Goal: Transaction & Acquisition: Purchase product/service

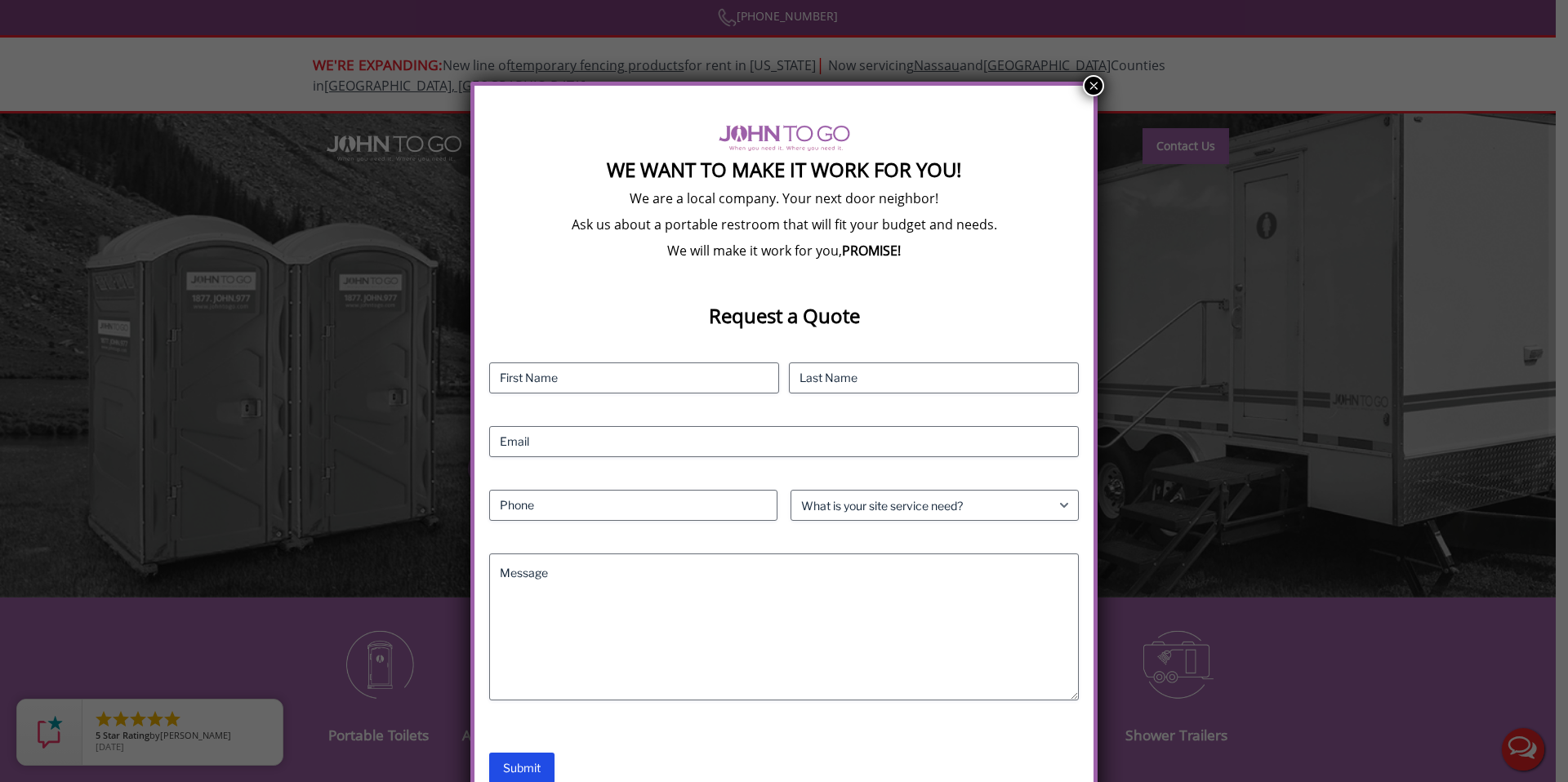
click at [1096, 83] on button "×" at bounding box center [1093, 86] width 21 height 21
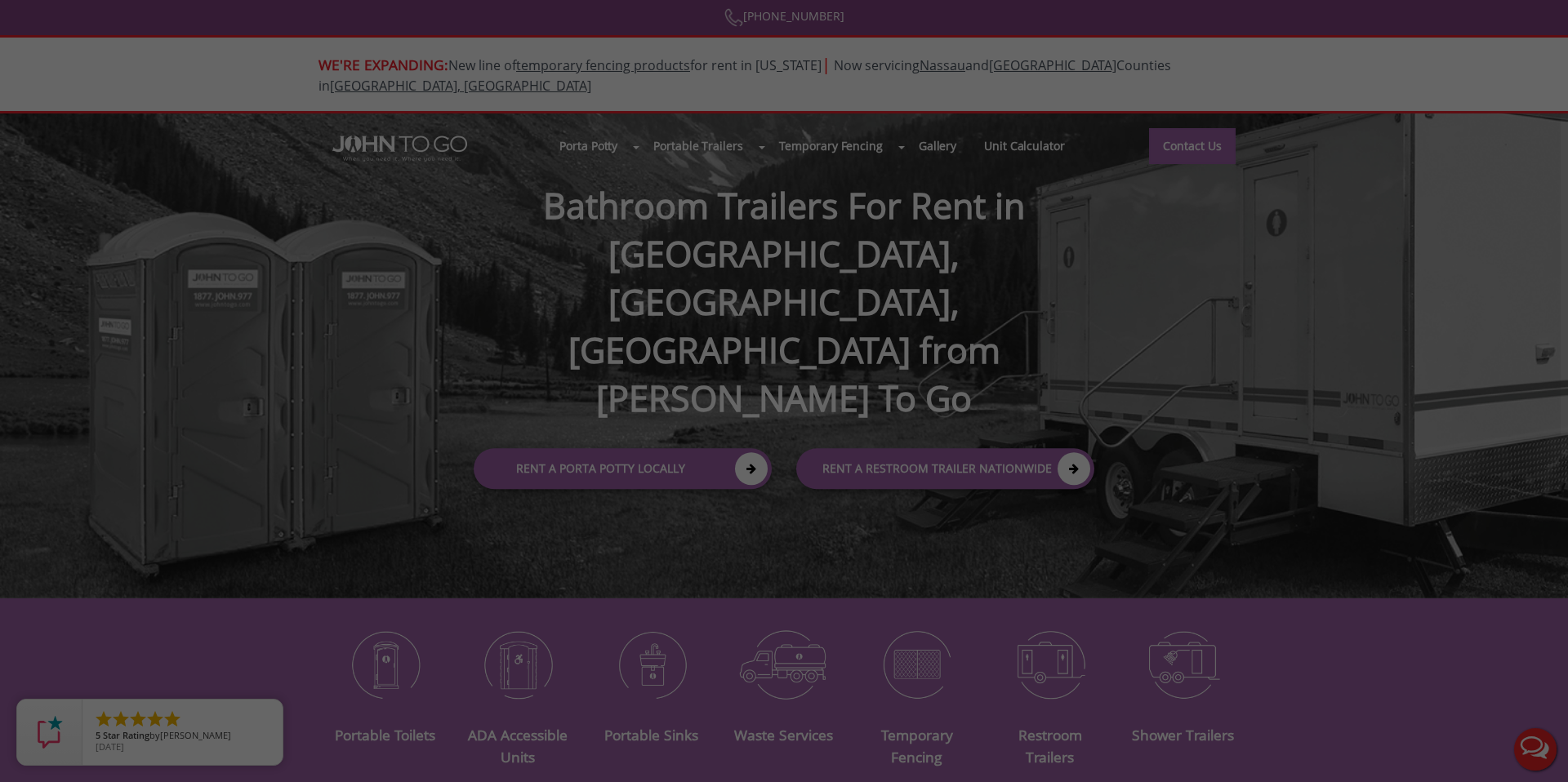
scroll to position [2, 0]
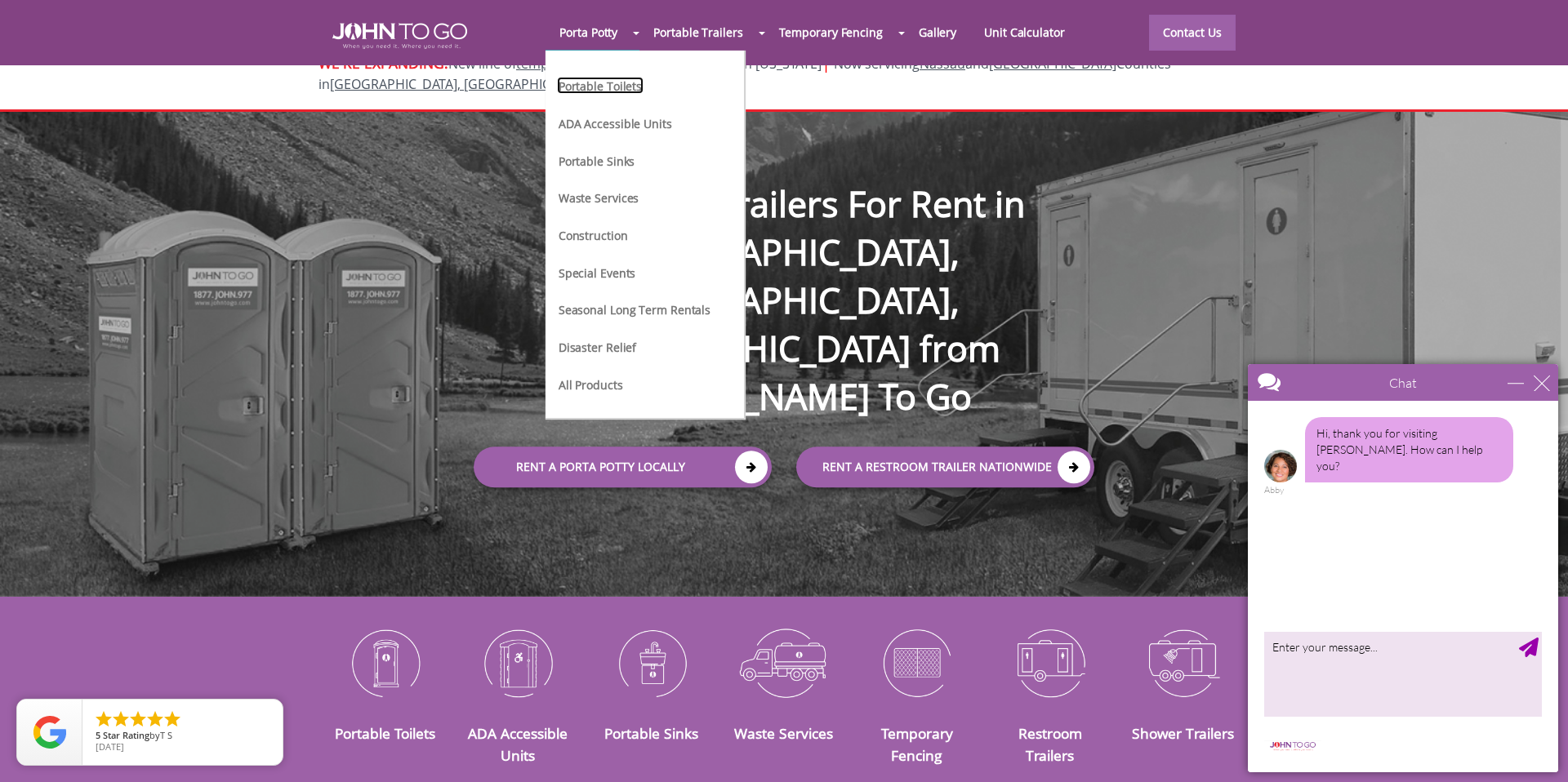
click at [620, 81] on link "Portable Toilets" at bounding box center [600, 85] width 86 height 17
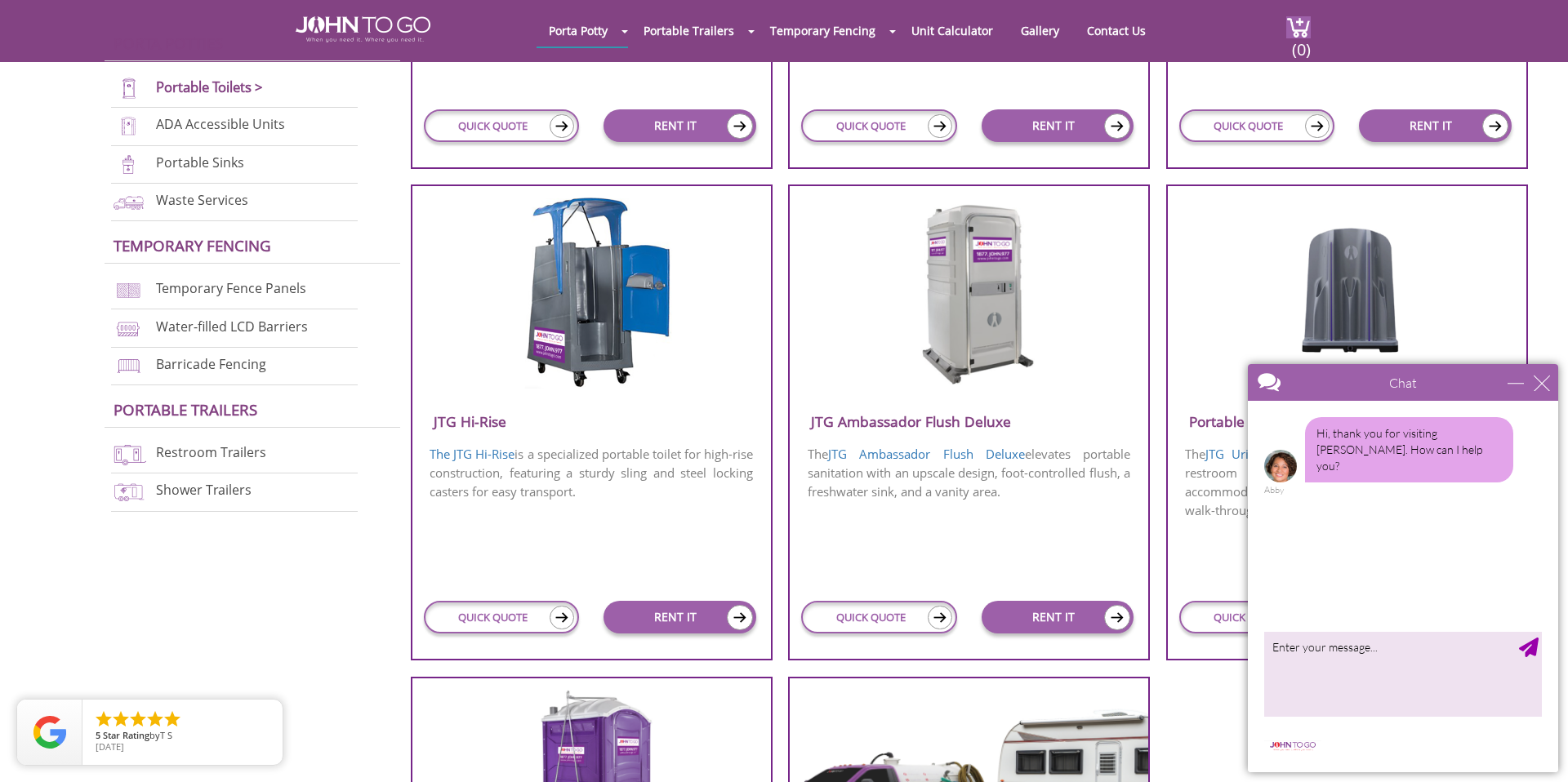
scroll to position [1001, 0]
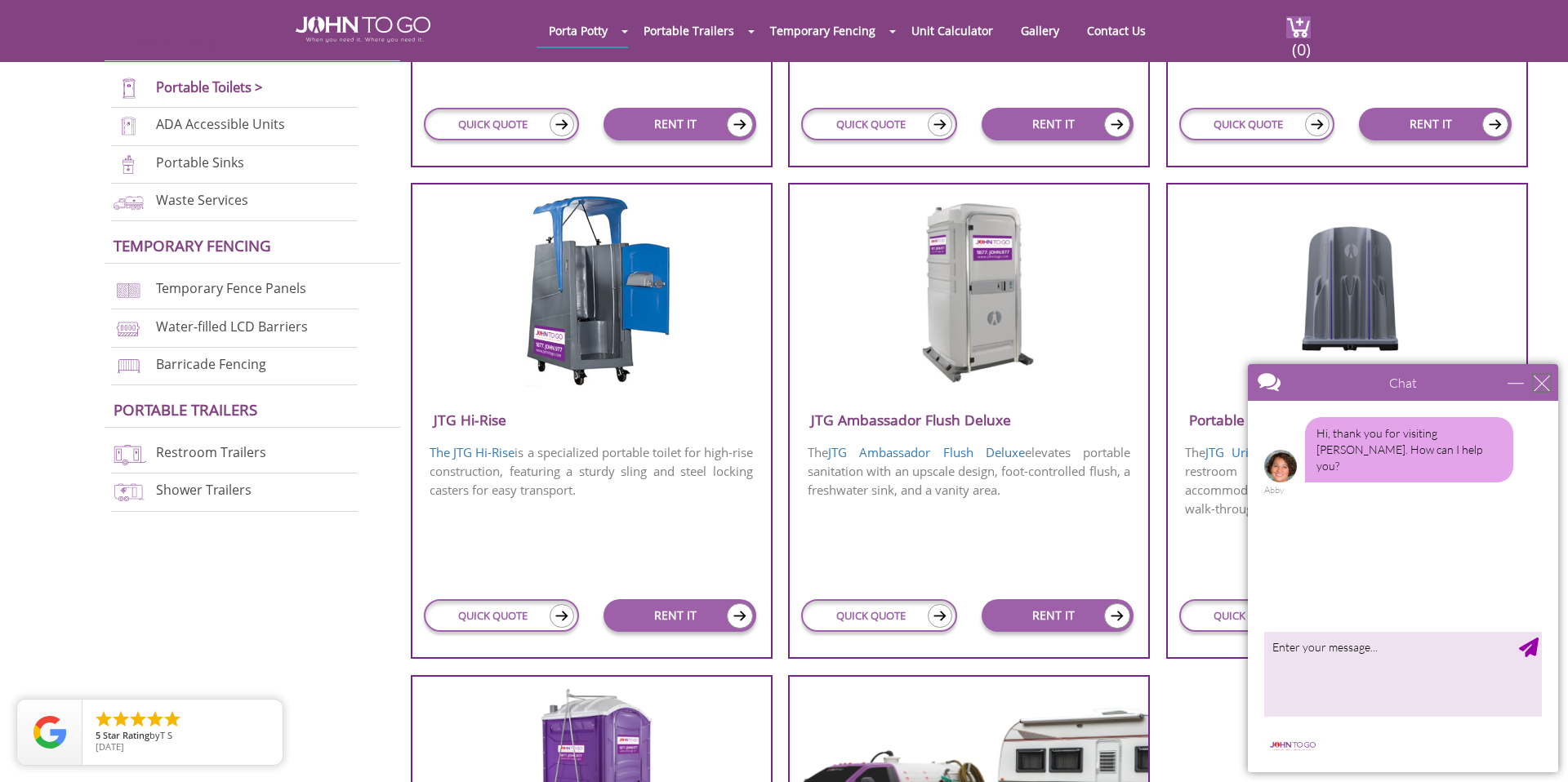
click at [1542, 382] on div "close" at bounding box center [1542, 383] width 16 height 16
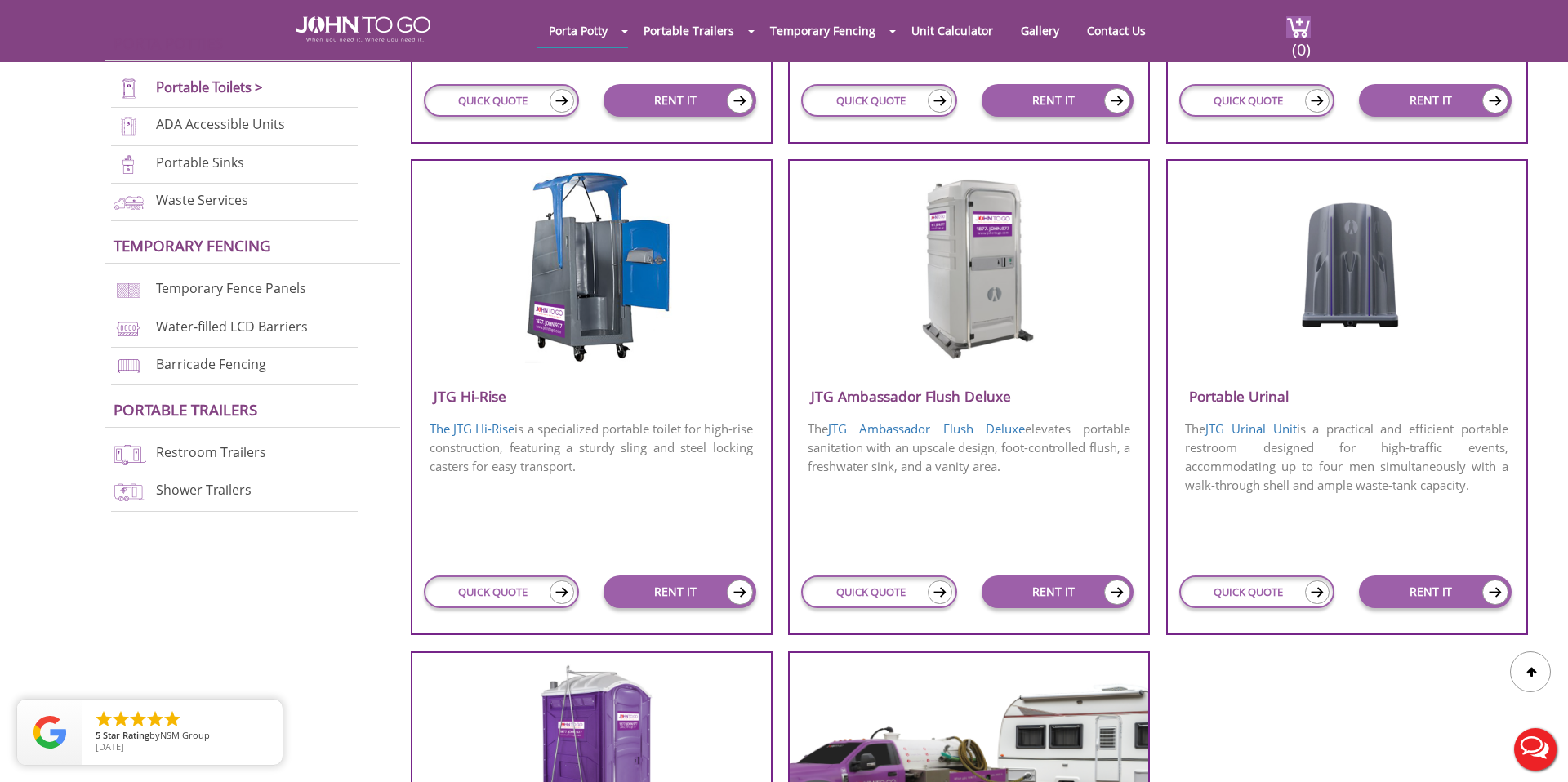
scroll to position [1023, 0]
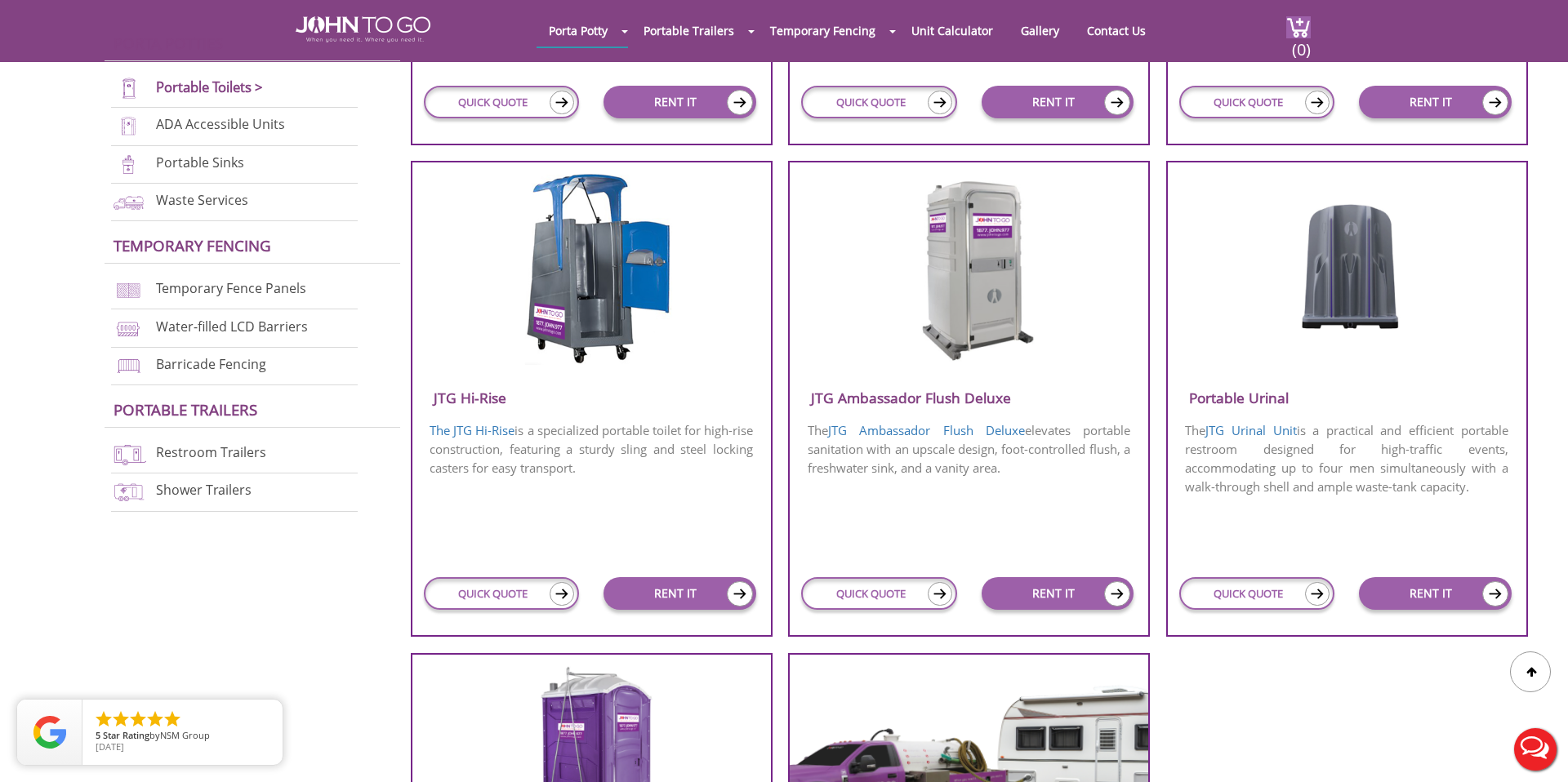
click at [976, 286] on img at bounding box center [969, 267] width 156 height 187
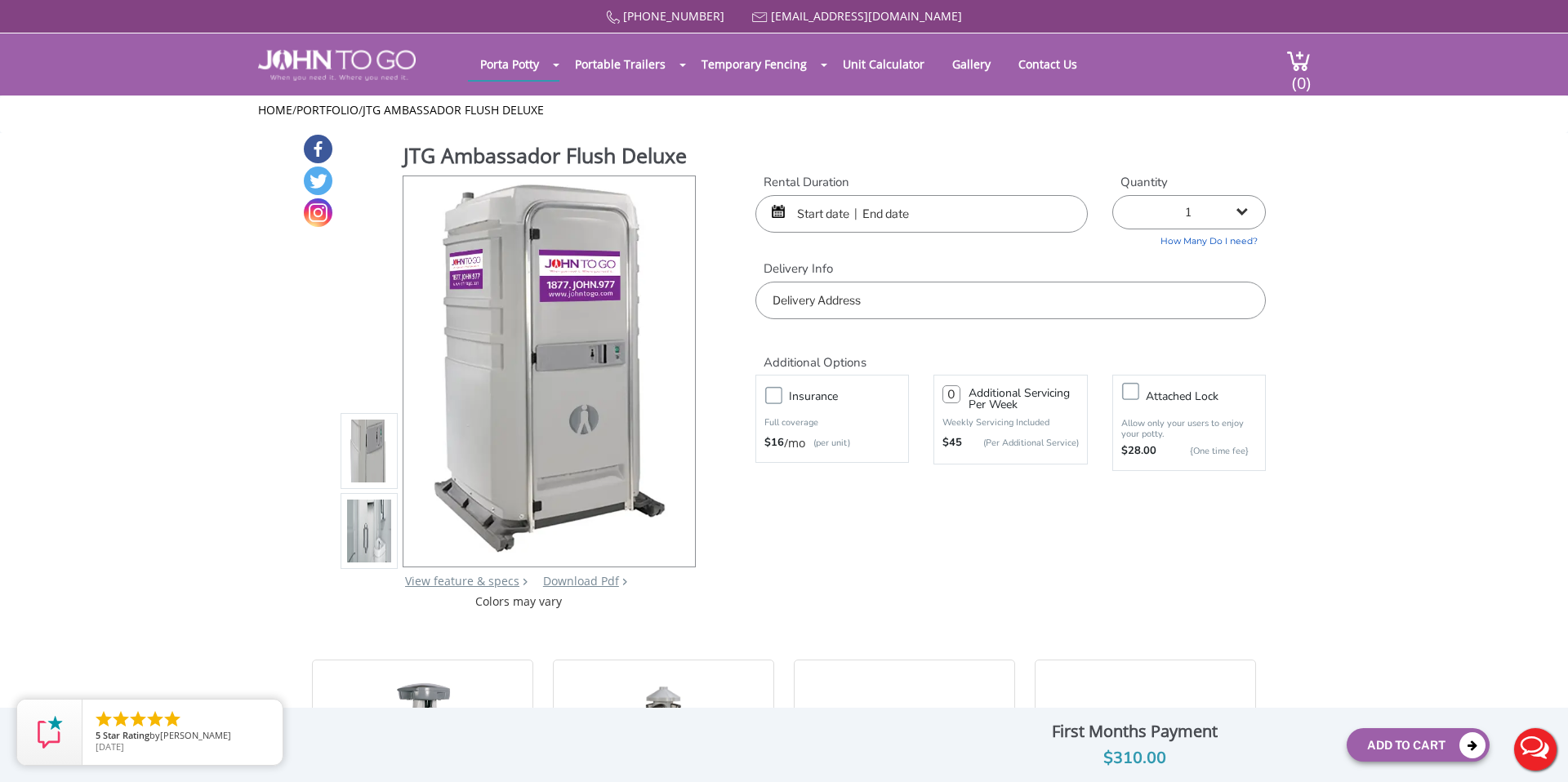
click at [378, 543] on img at bounding box center [369, 530] width 44 height 384
